Goal: Check status: Check status

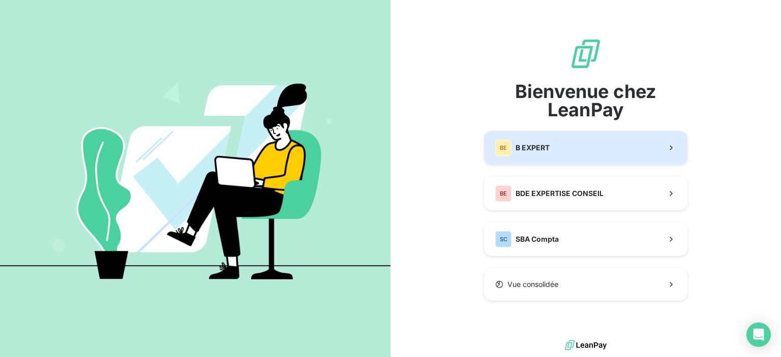
click at [516, 149] on span "B EXPERT" at bounding box center [533, 148] width 34 height 10
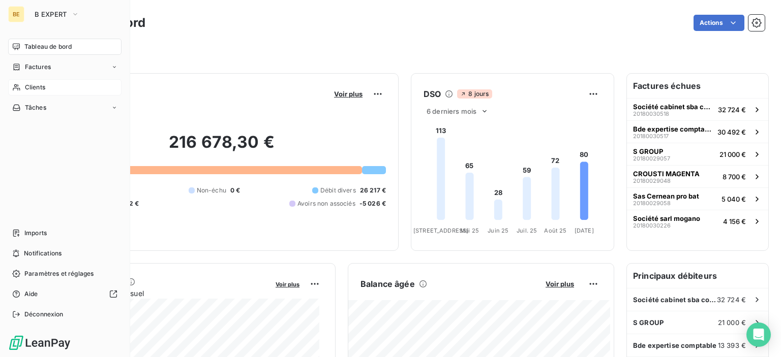
click at [14, 83] on icon at bounding box center [16, 87] width 9 height 8
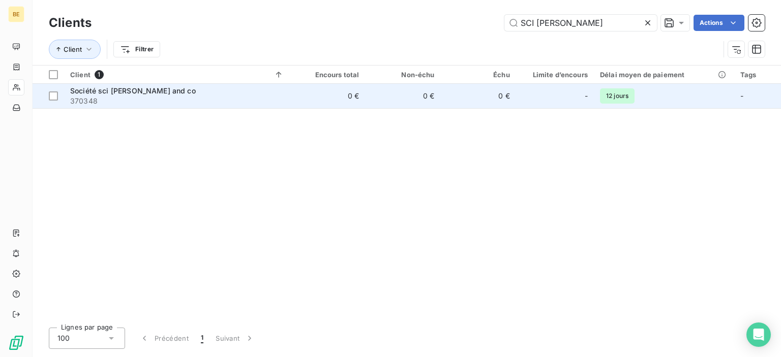
type input "SCI [PERSON_NAME]"
click at [142, 99] on span "370348" at bounding box center [177, 101] width 214 height 10
